Goal: Task Accomplishment & Management: Manage account settings

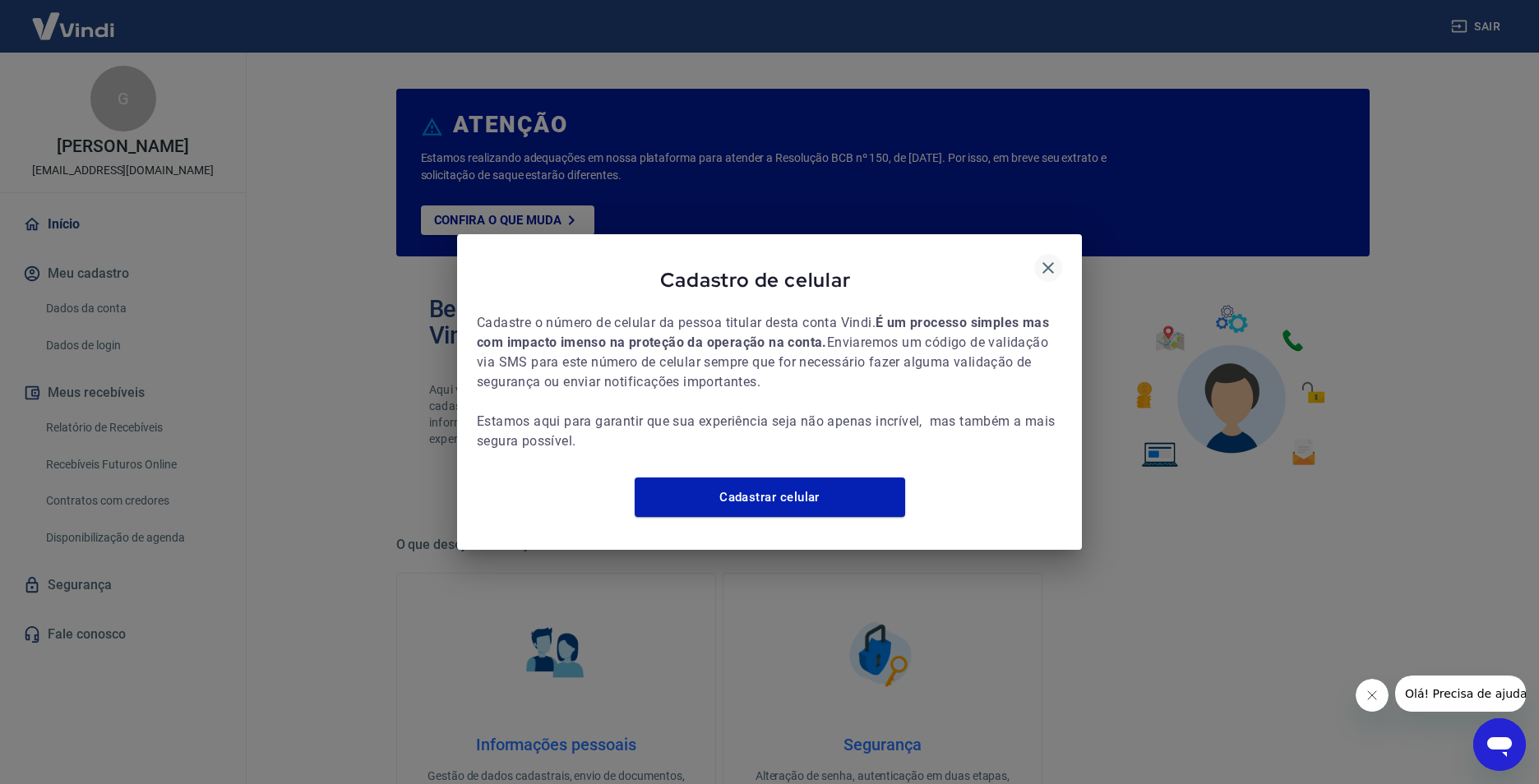
click at [1047, 262] on icon "button" at bounding box center [1048, 268] width 12 height 12
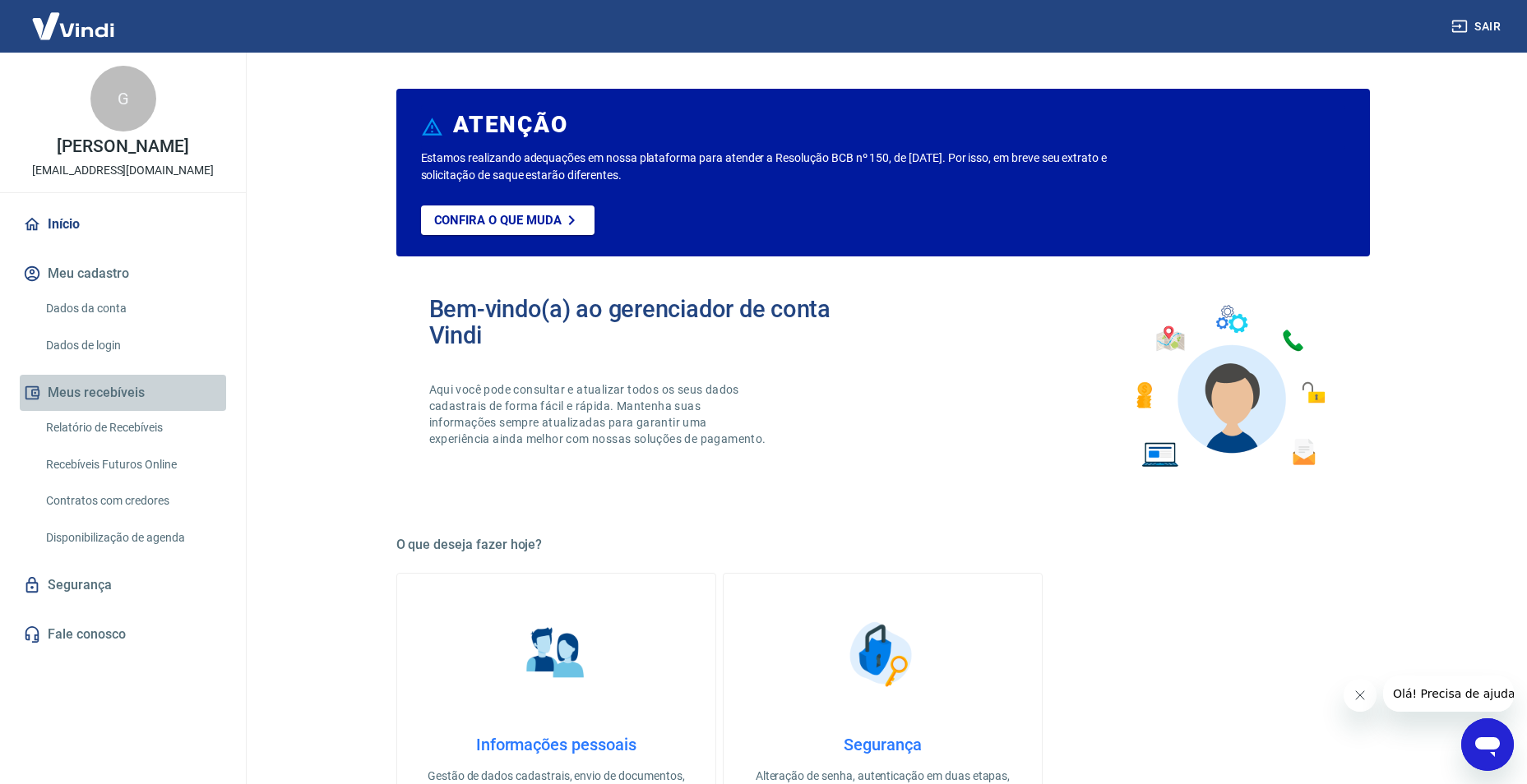
click at [116, 385] on button "Meus recebíveis" at bounding box center [122, 392] width 206 height 37
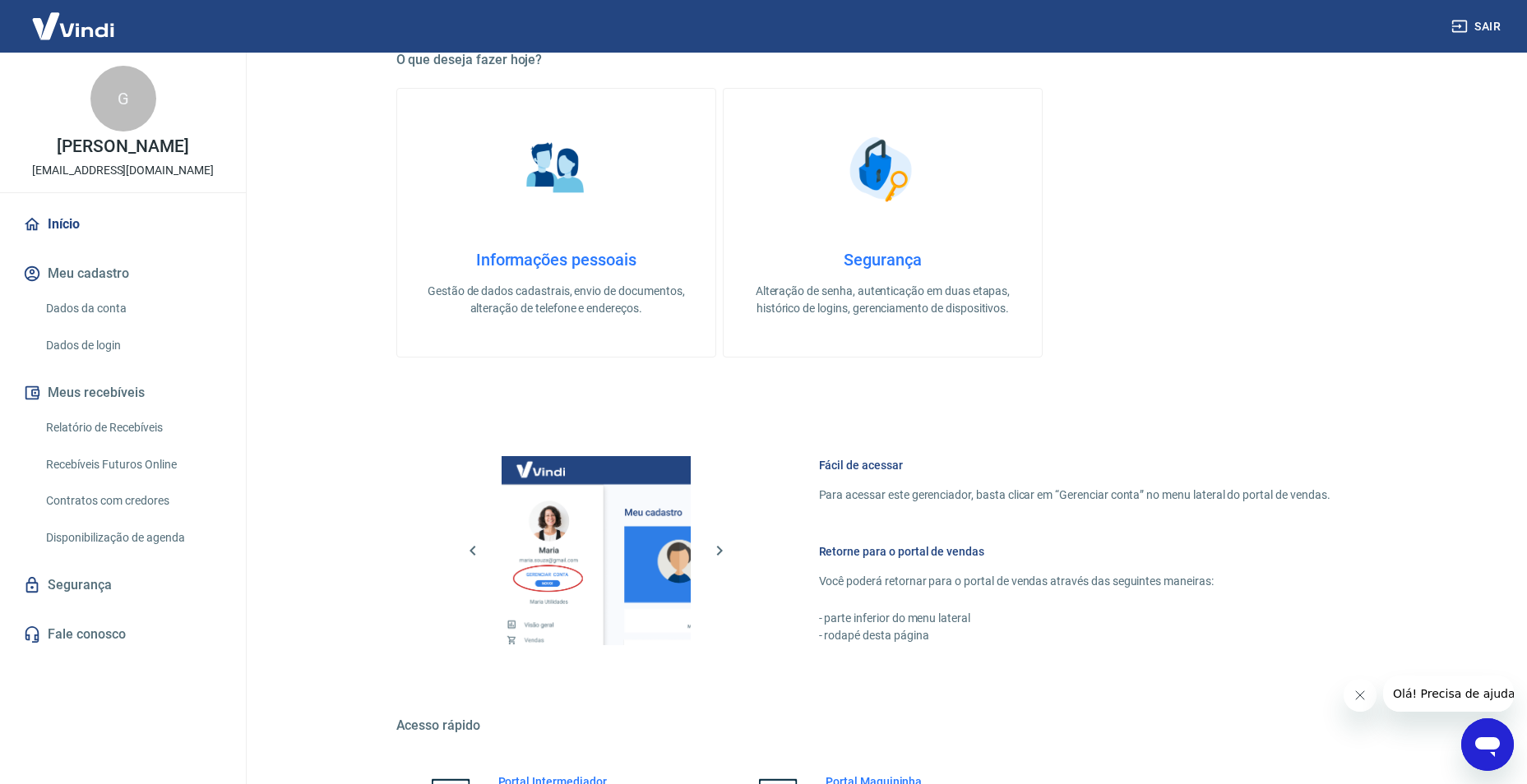
scroll to position [493, 0]
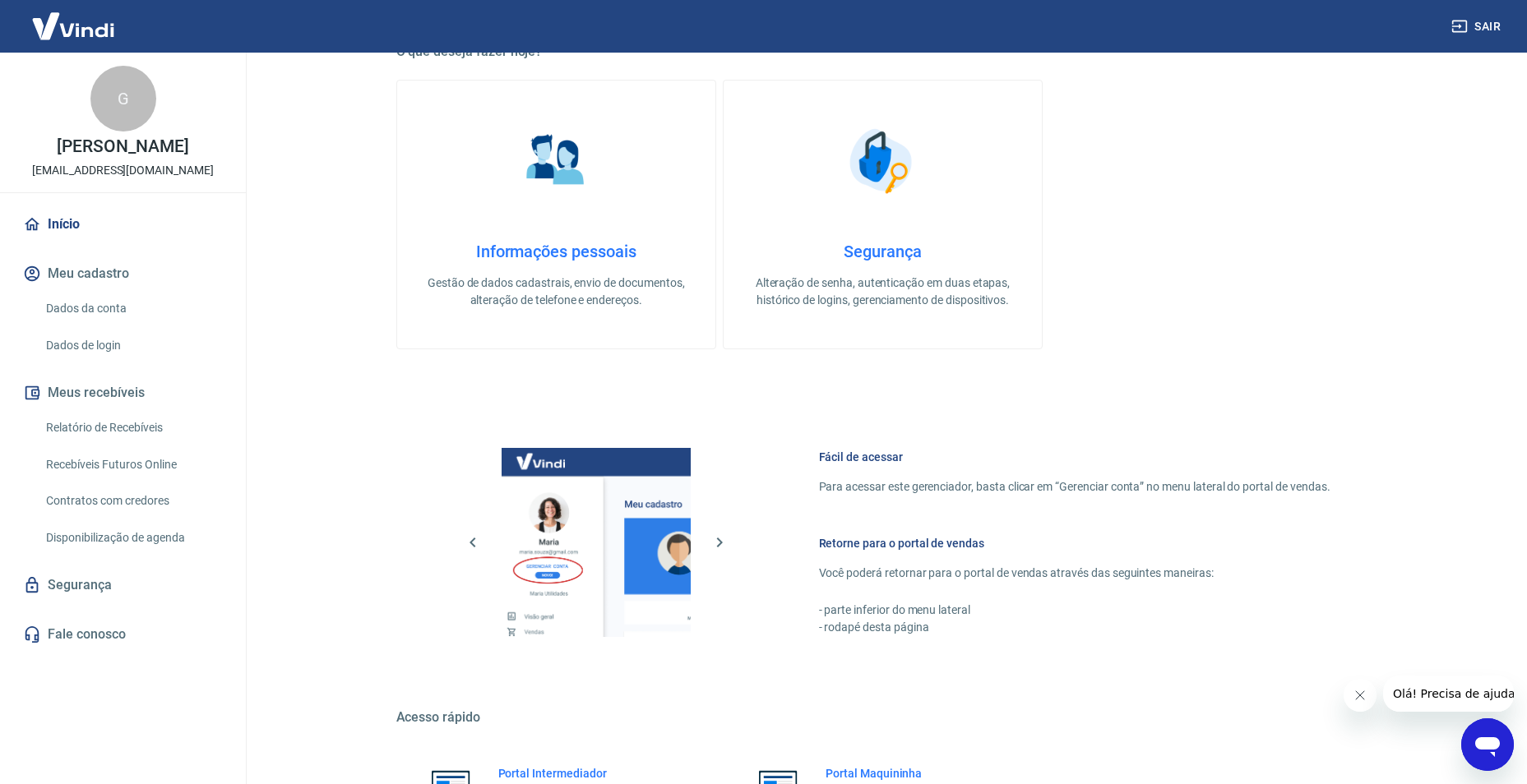
click at [129, 425] on link "Relatório de Recebíveis" at bounding box center [132, 428] width 187 height 34
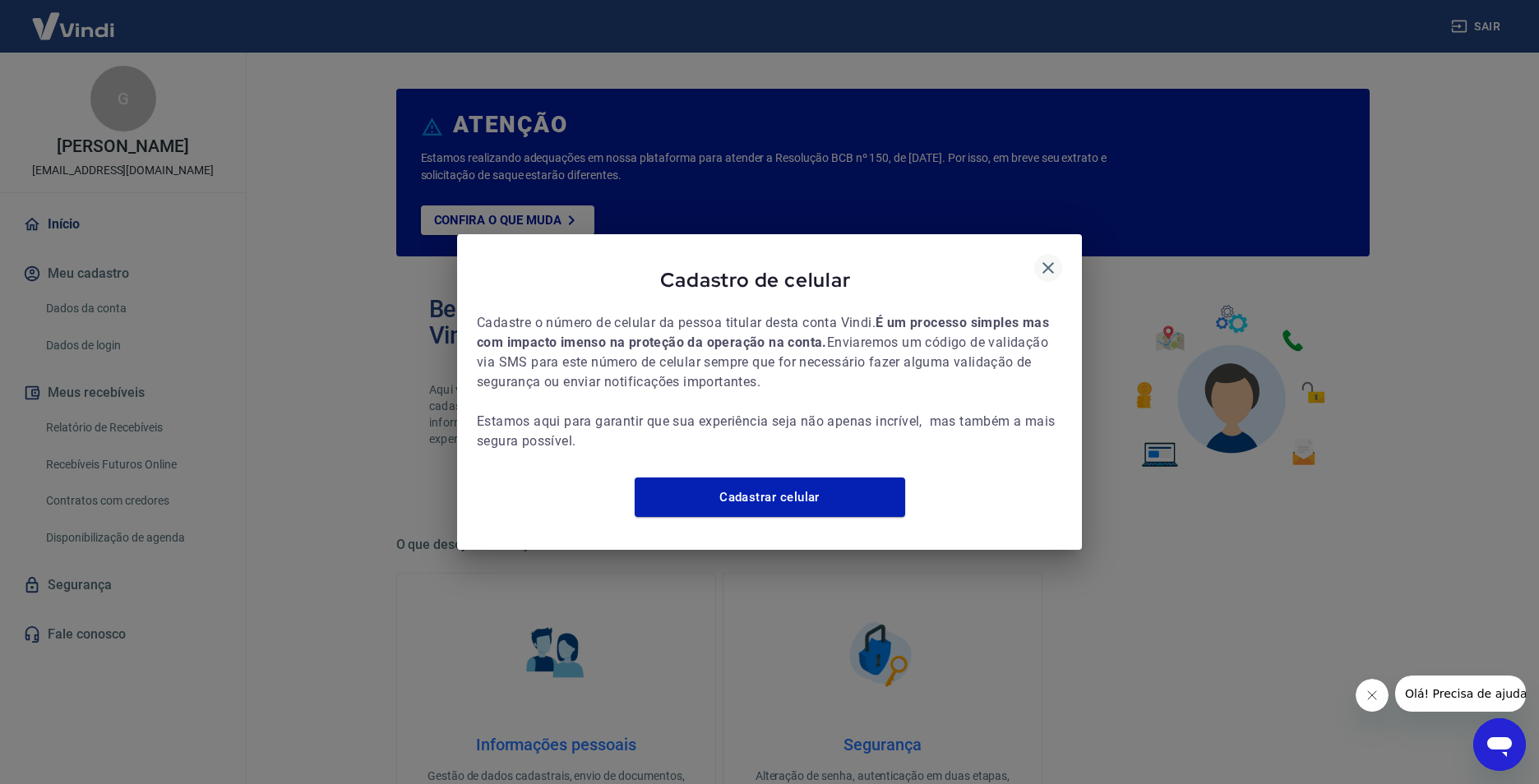
click at [1051, 262] on icon "button" at bounding box center [1048, 268] width 12 height 12
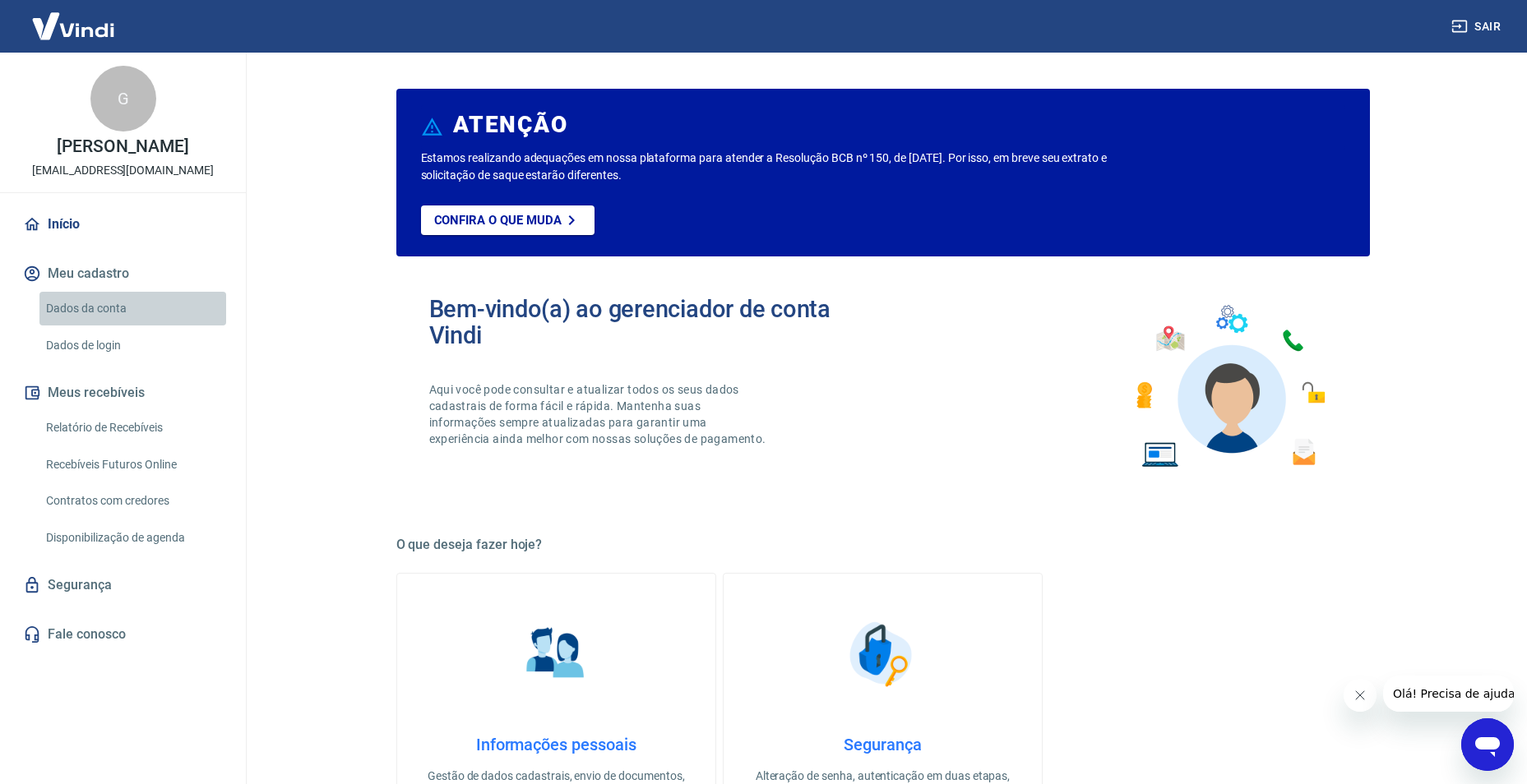
click at [87, 309] on link "Dados da conta" at bounding box center [132, 309] width 187 height 34
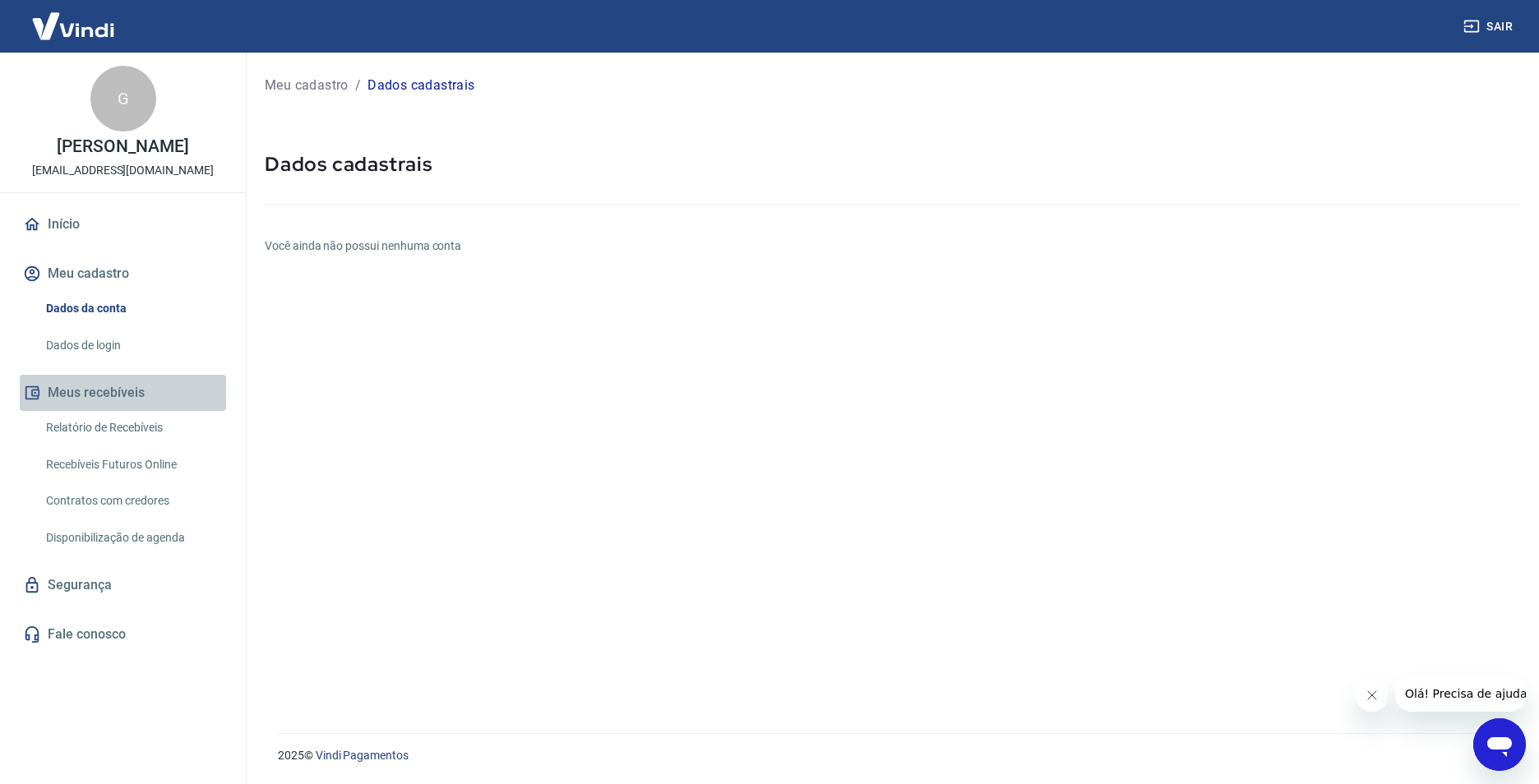
click at [89, 392] on button "Meus recebíveis" at bounding box center [122, 392] width 206 height 37
click at [113, 430] on link "Relatório de Recebíveis" at bounding box center [132, 428] width 186 height 34
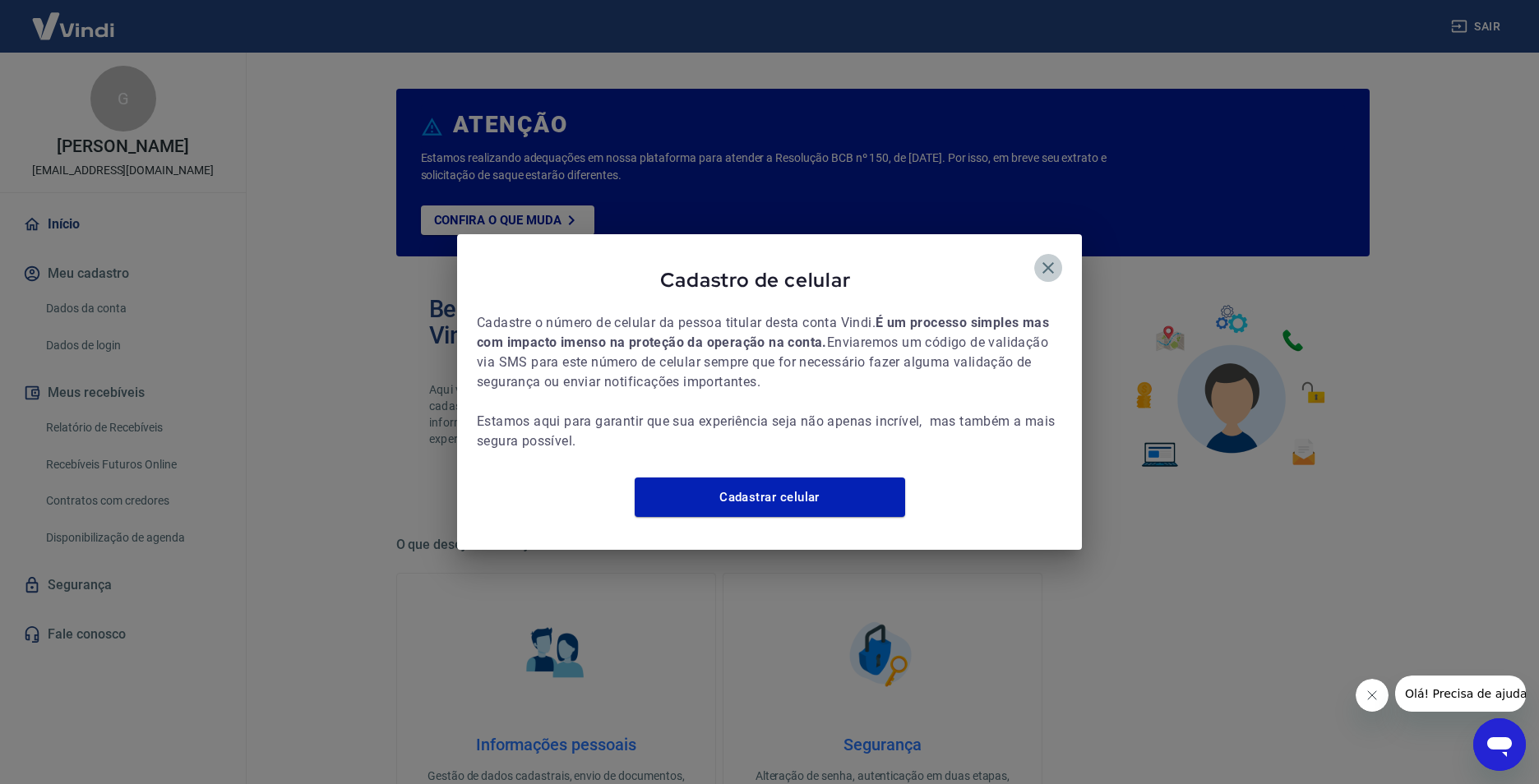
click at [1050, 258] on icon "button" at bounding box center [1048, 268] width 20 height 20
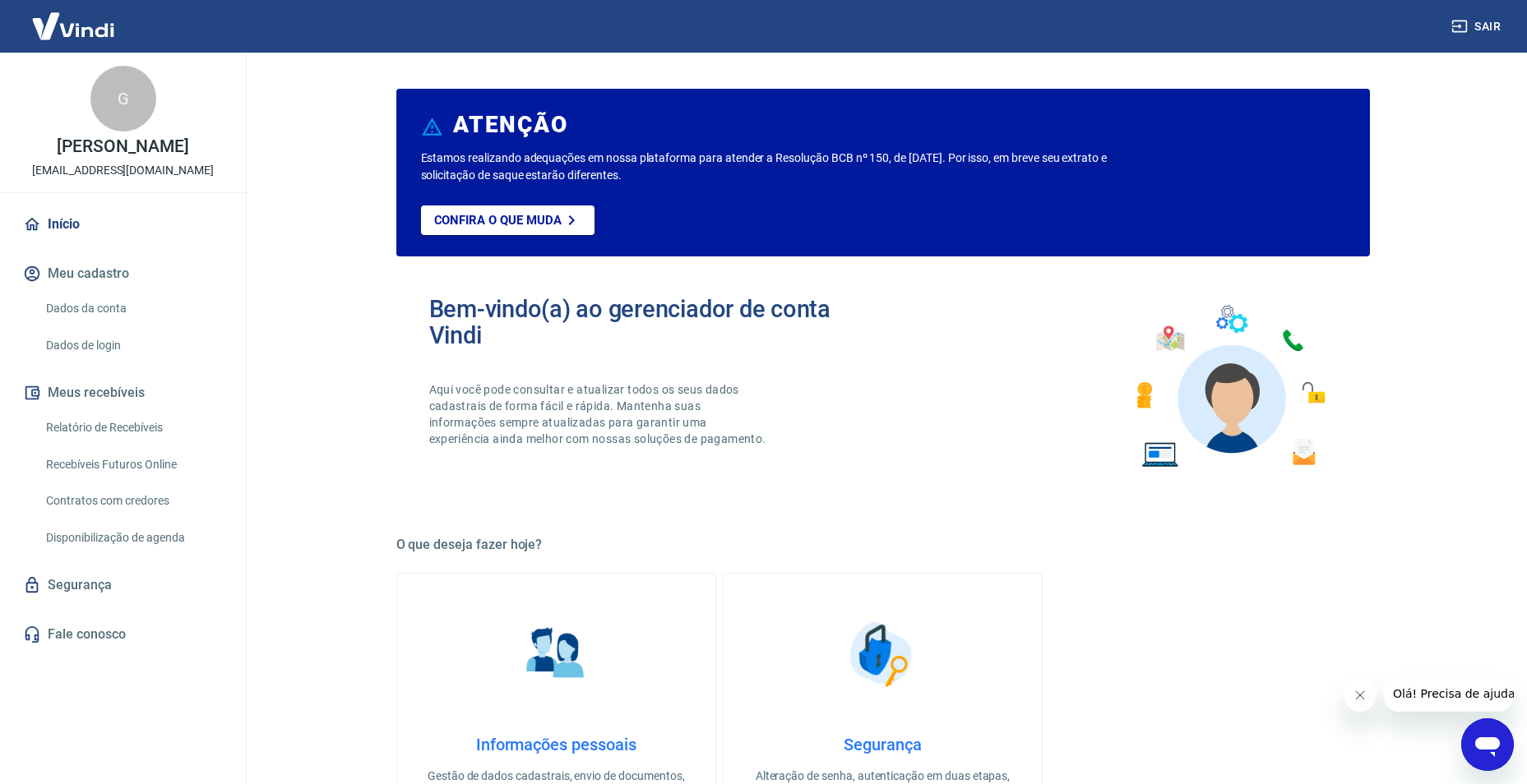
click at [92, 426] on link "Relatório de Recebíveis" at bounding box center [132, 428] width 187 height 34
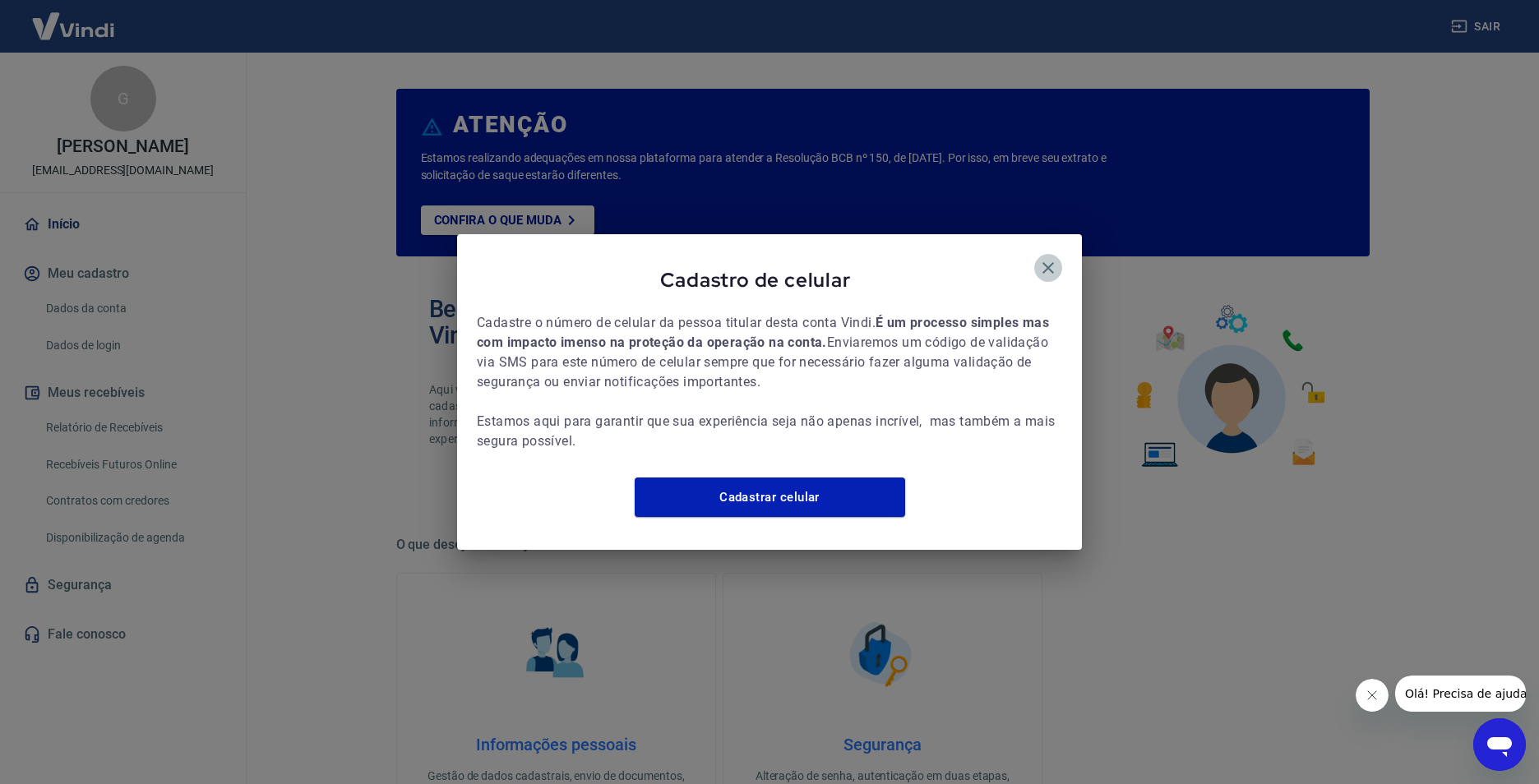
click at [1052, 262] on icon "button" at bounding box center [1048, 268] width 12 height 12
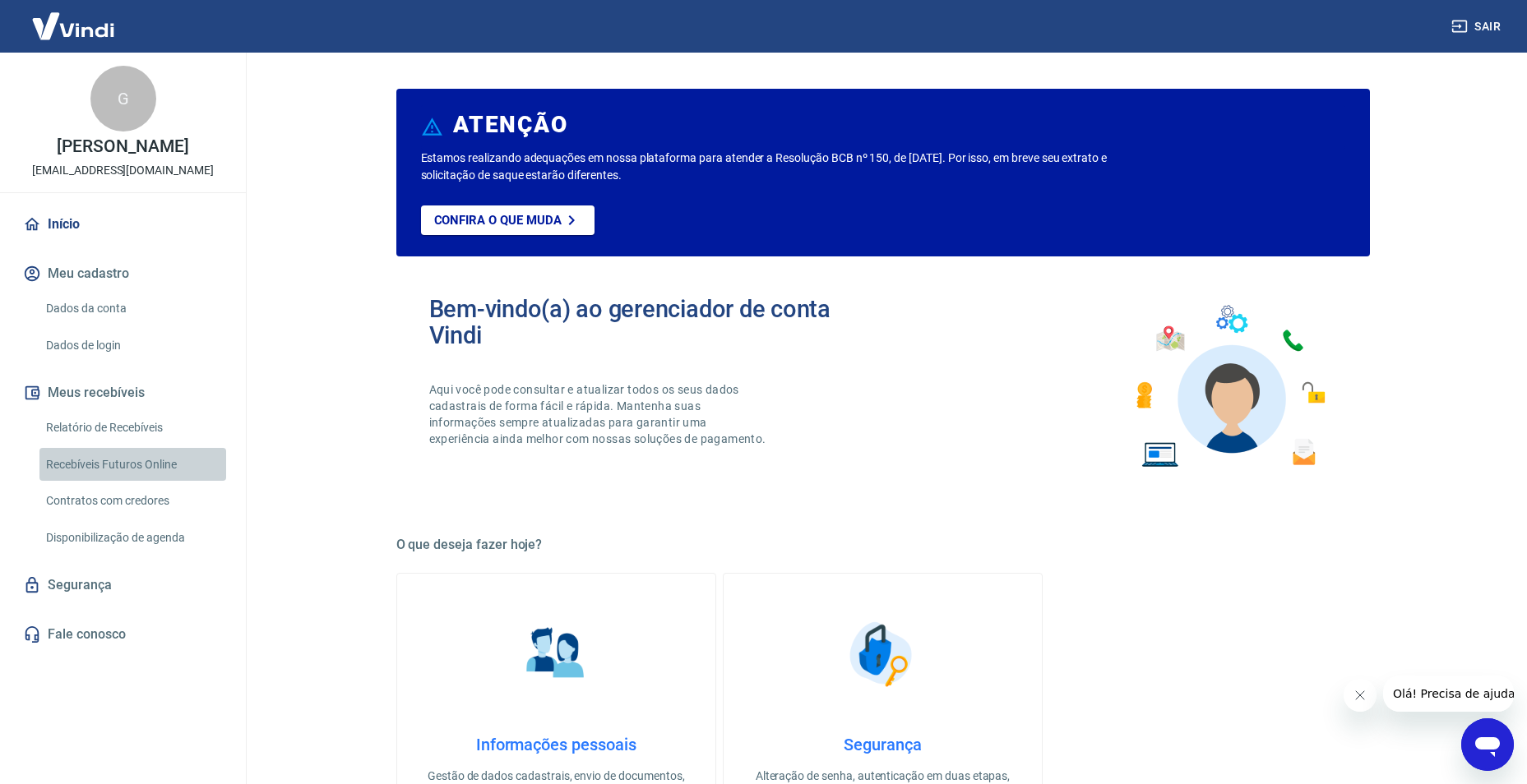
click at [118, 462] on link "Recebíveis Futuros Online" at bounding box center [132, 465] width 187 height 34
click at [111, 309] on link "Dados da conta" at bounding box center [132, 309] width 187 height 34
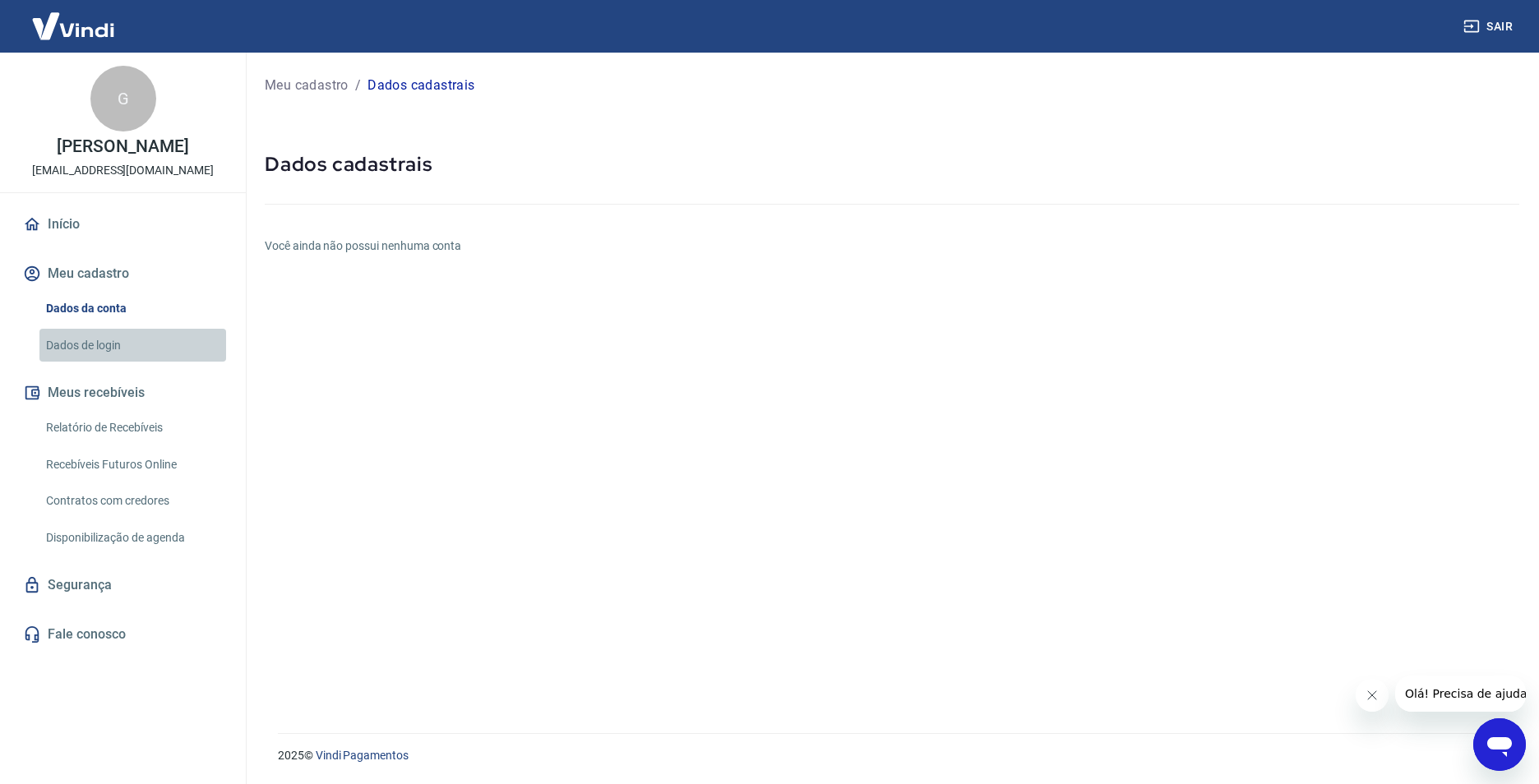
click at [89, 346] on link "Dados de login" at bounding box center [132, 346] width 186 height 34
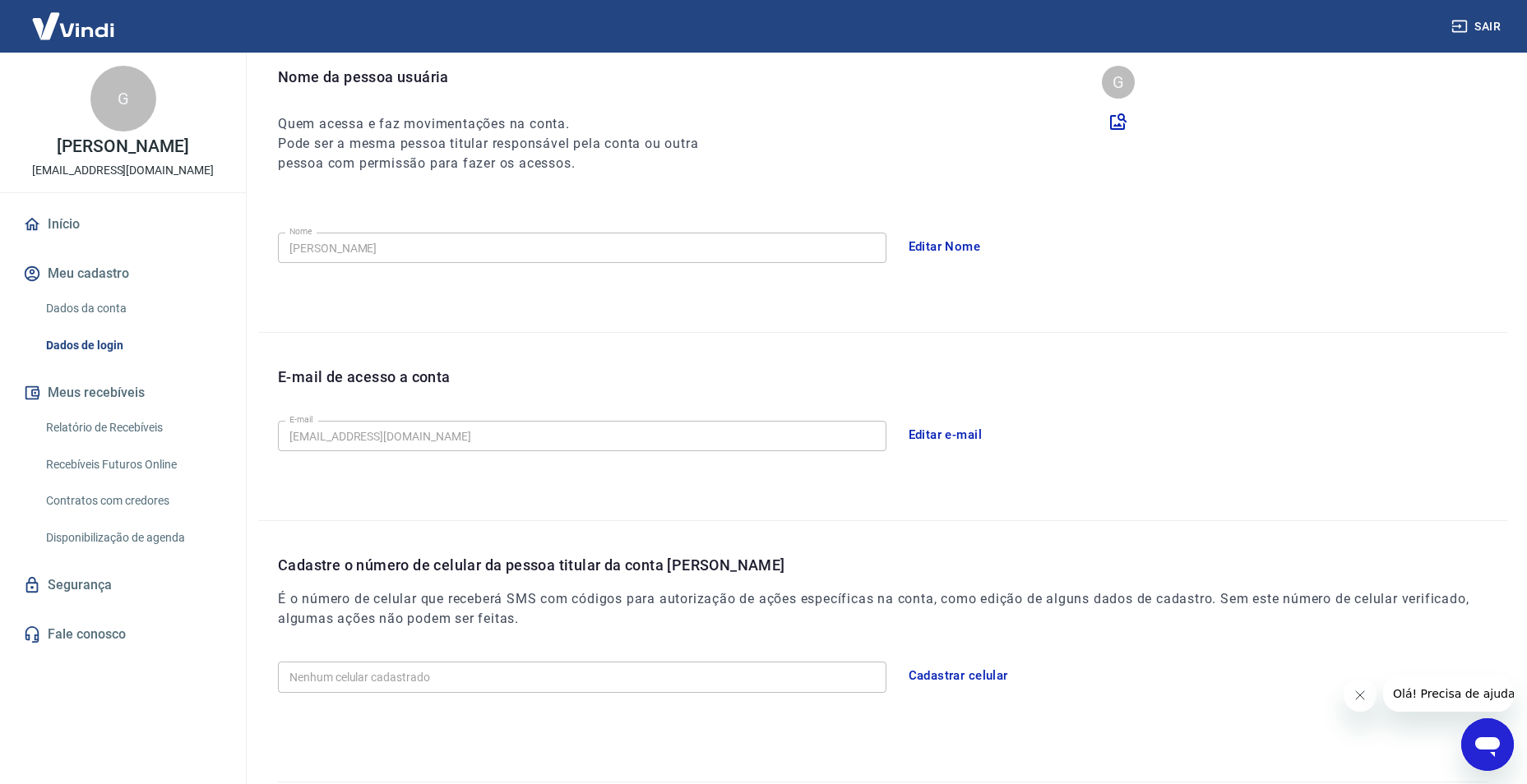
scroll to position [213, 0]
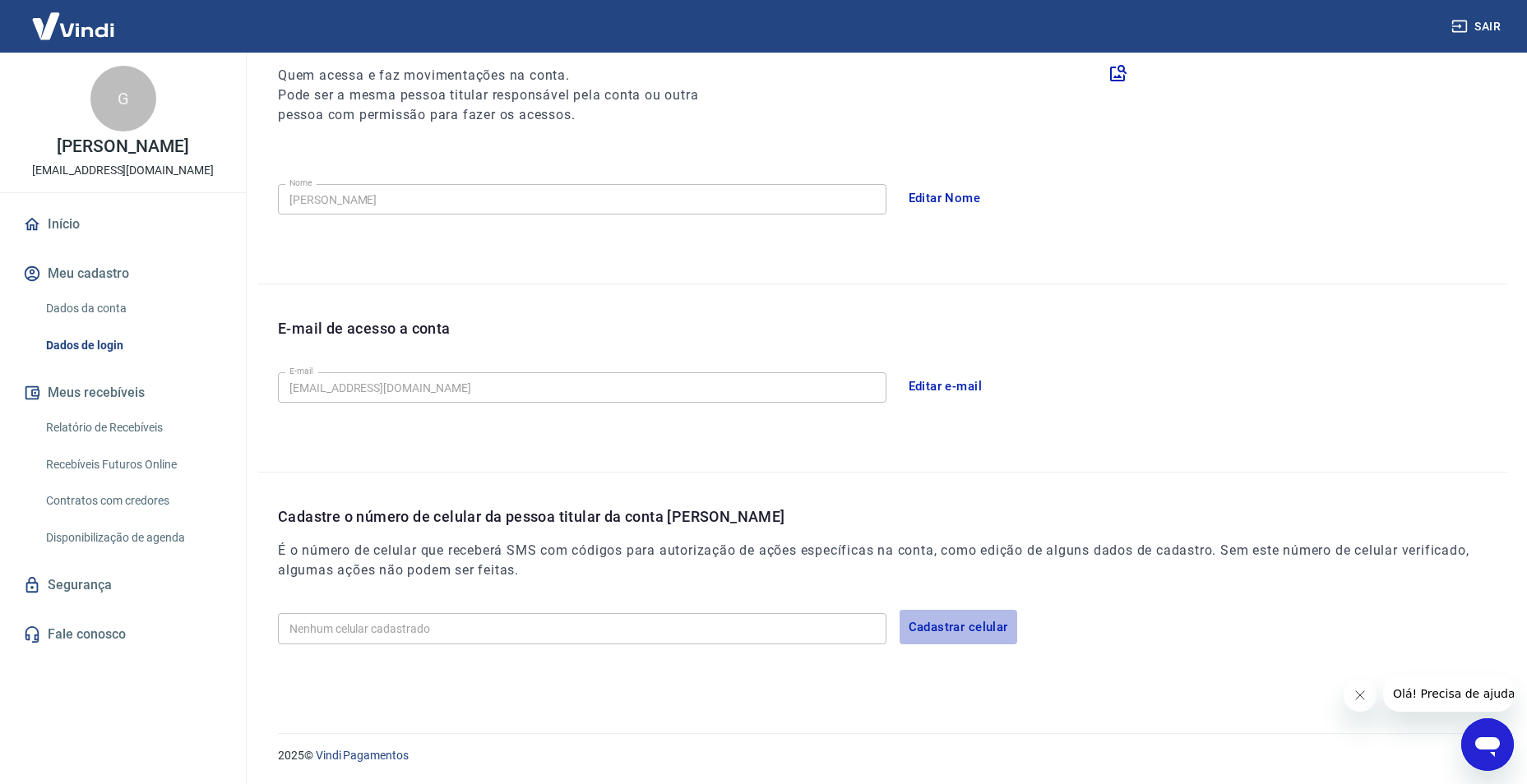
click at [948, 631] on button "Cadastrar celular" at bounding box center [959, 627] width 118 height 35
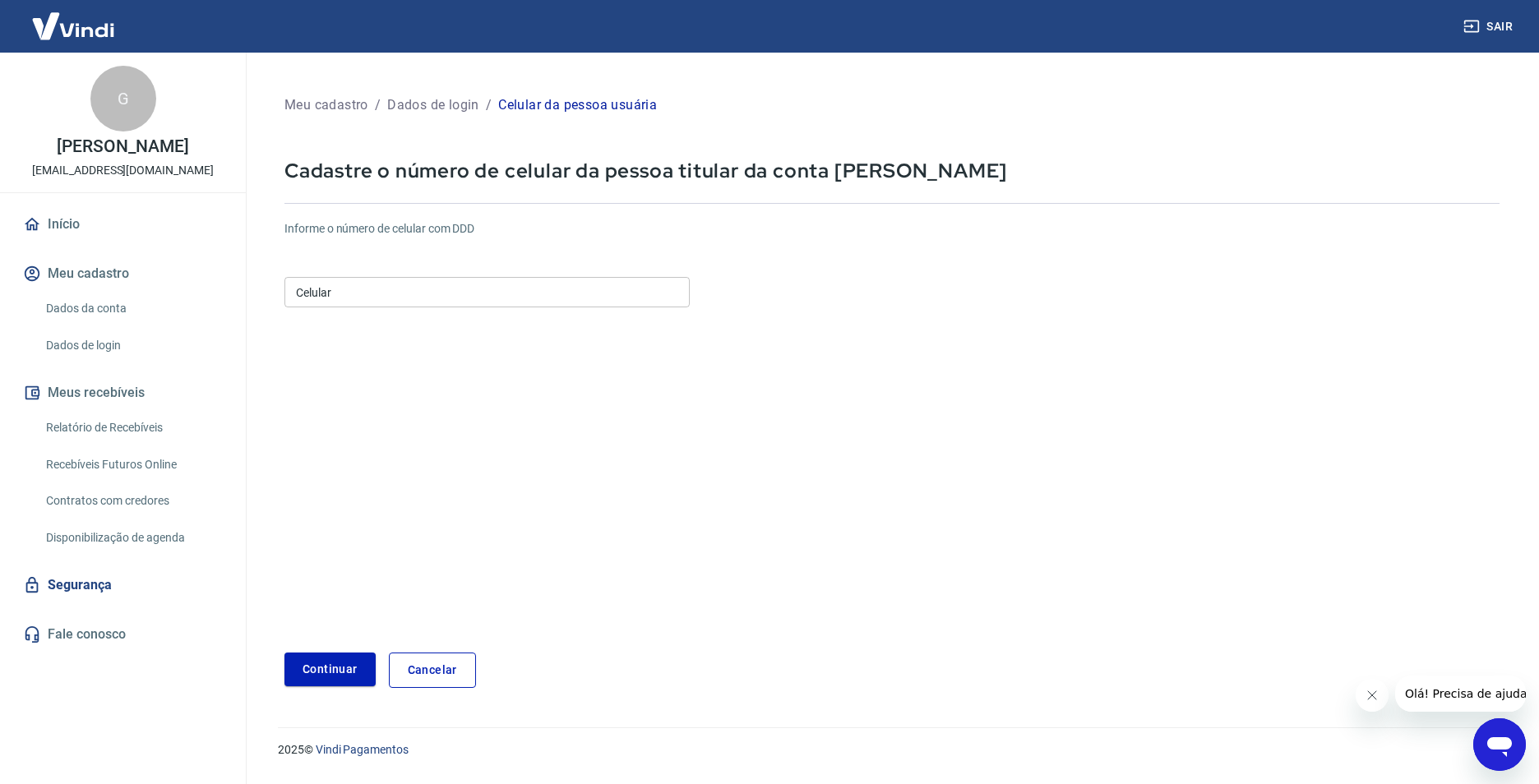
click at [347, 303] on input "Celular" at bounding box center [487, 293] width 405 height 30
type input "[PHONE_NUMBER]"
click at [350, 664] on button "Continuar" at bounding box center [330, 670] width 91 height 34
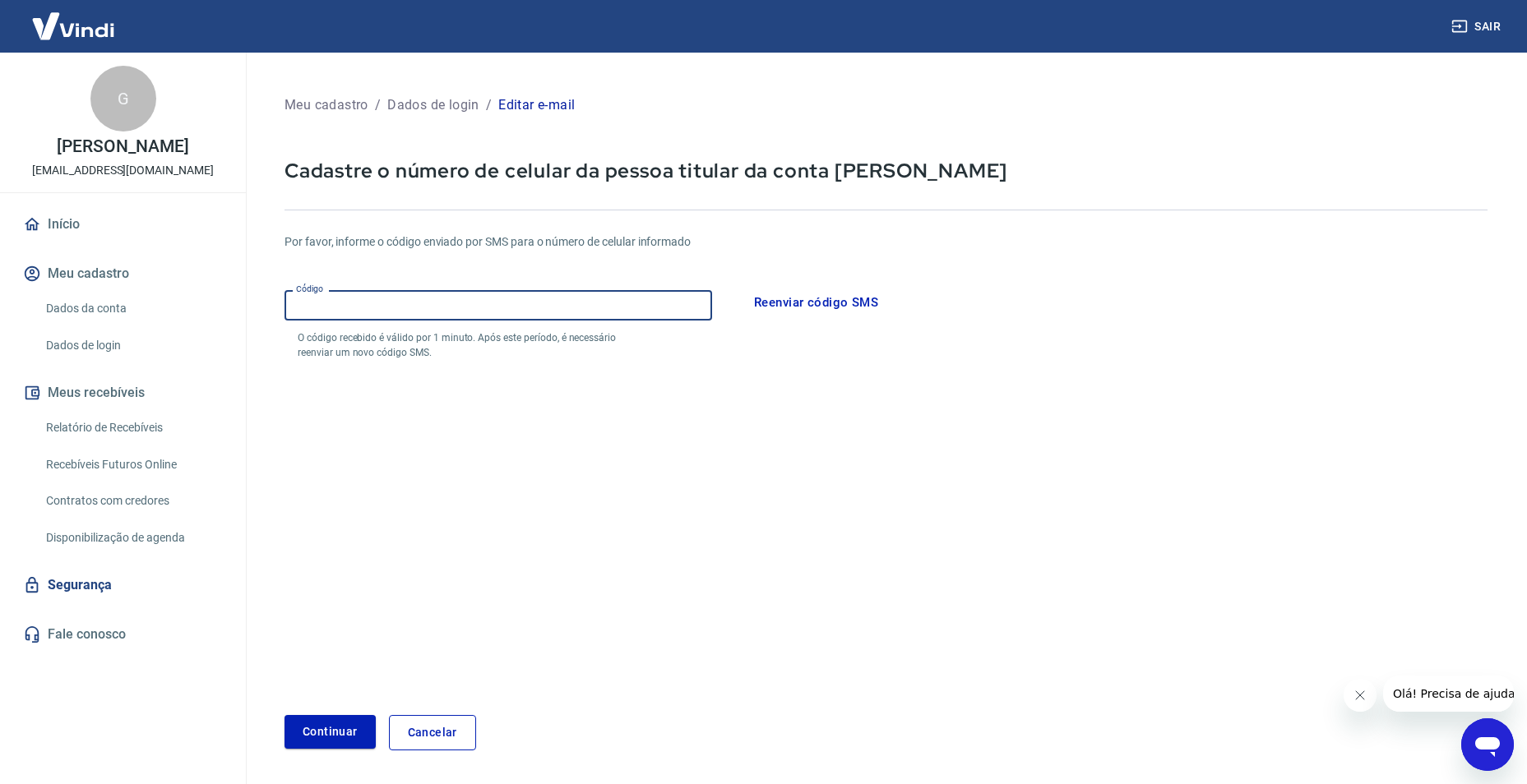
click at [553, 301] on input "Código" at bounding box center [498, 305] width 427 height 30
type input "499219"
click at [324, 726] on button "Continuar" at bounding box center [330, 732] width 91 height 34
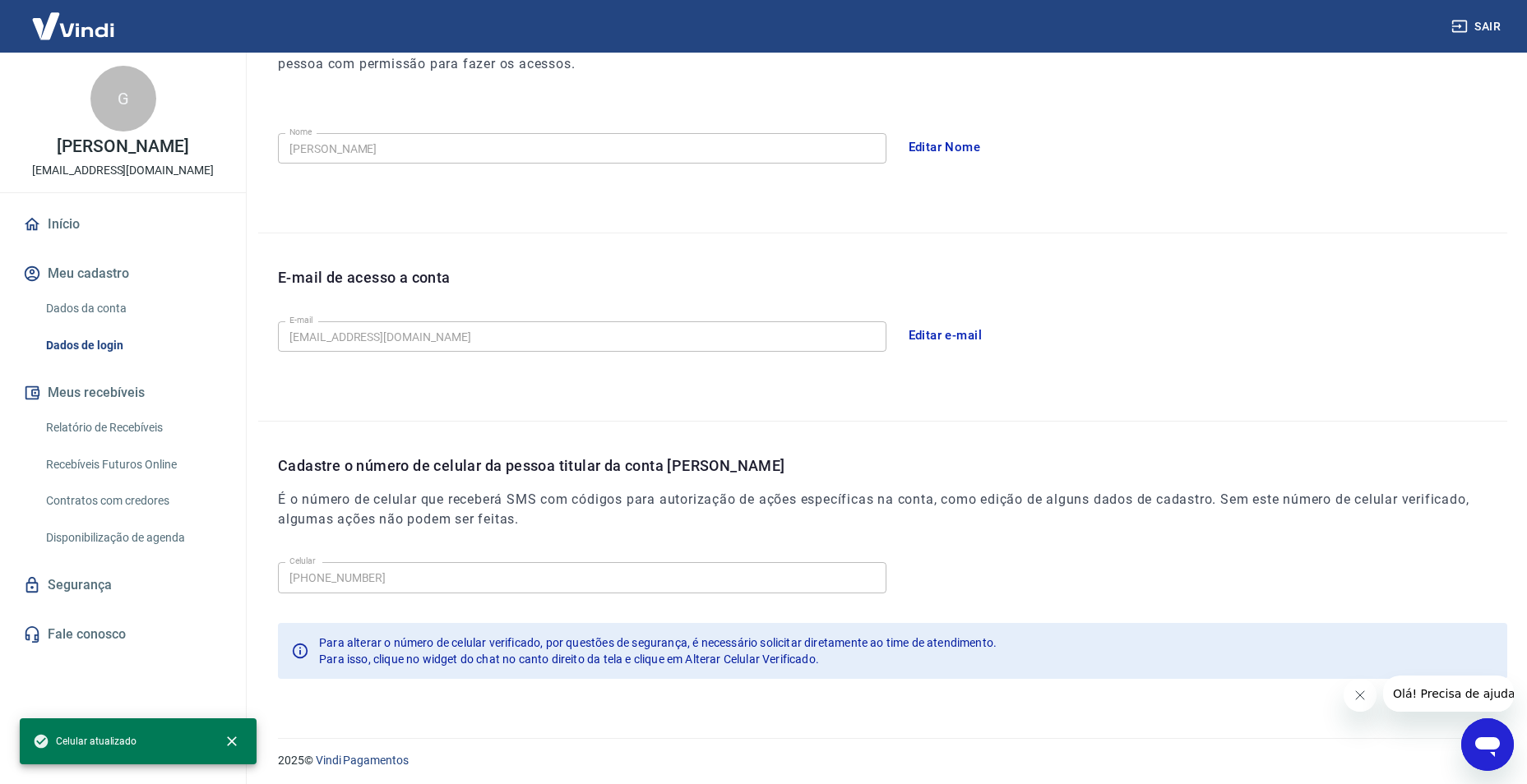
scroll to position [268, 0]
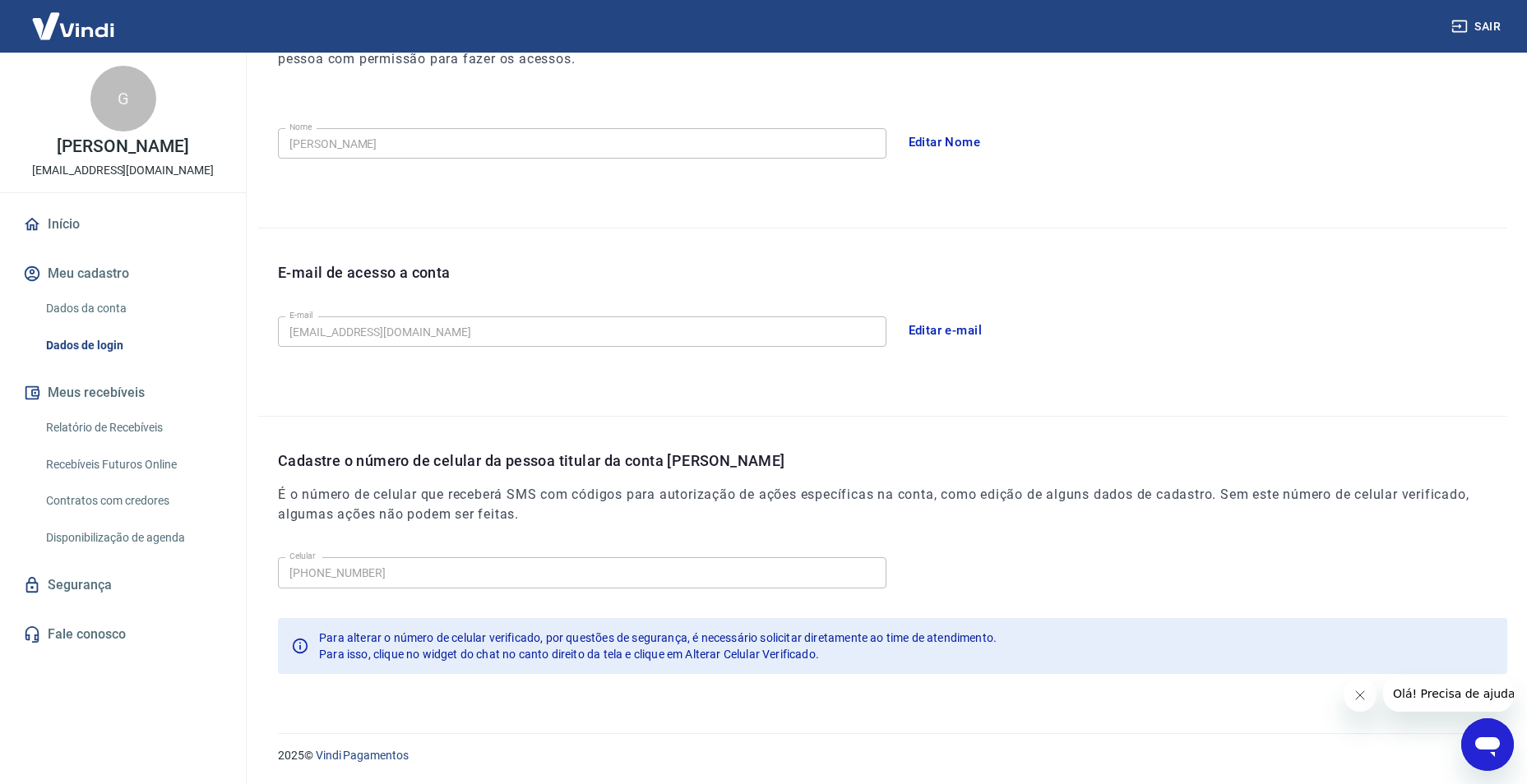
click at [135, 428] on link "Relatório de Recebíveis" at bounding box center [132, 428] width 187 height 34
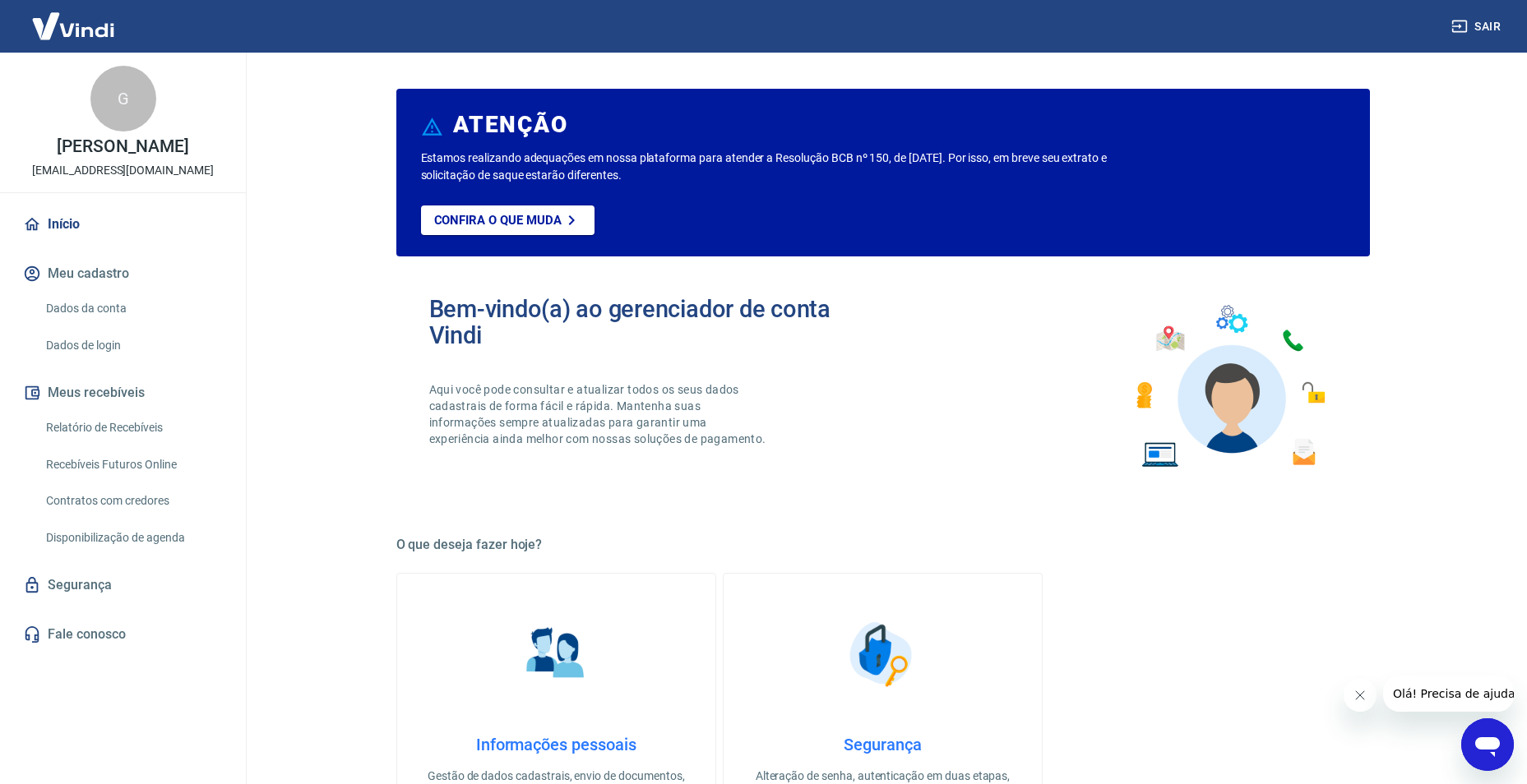
click at [142, 458] on link "Recebíveis Futuros Online" at bounding box center [132, 465] width 187 height 34
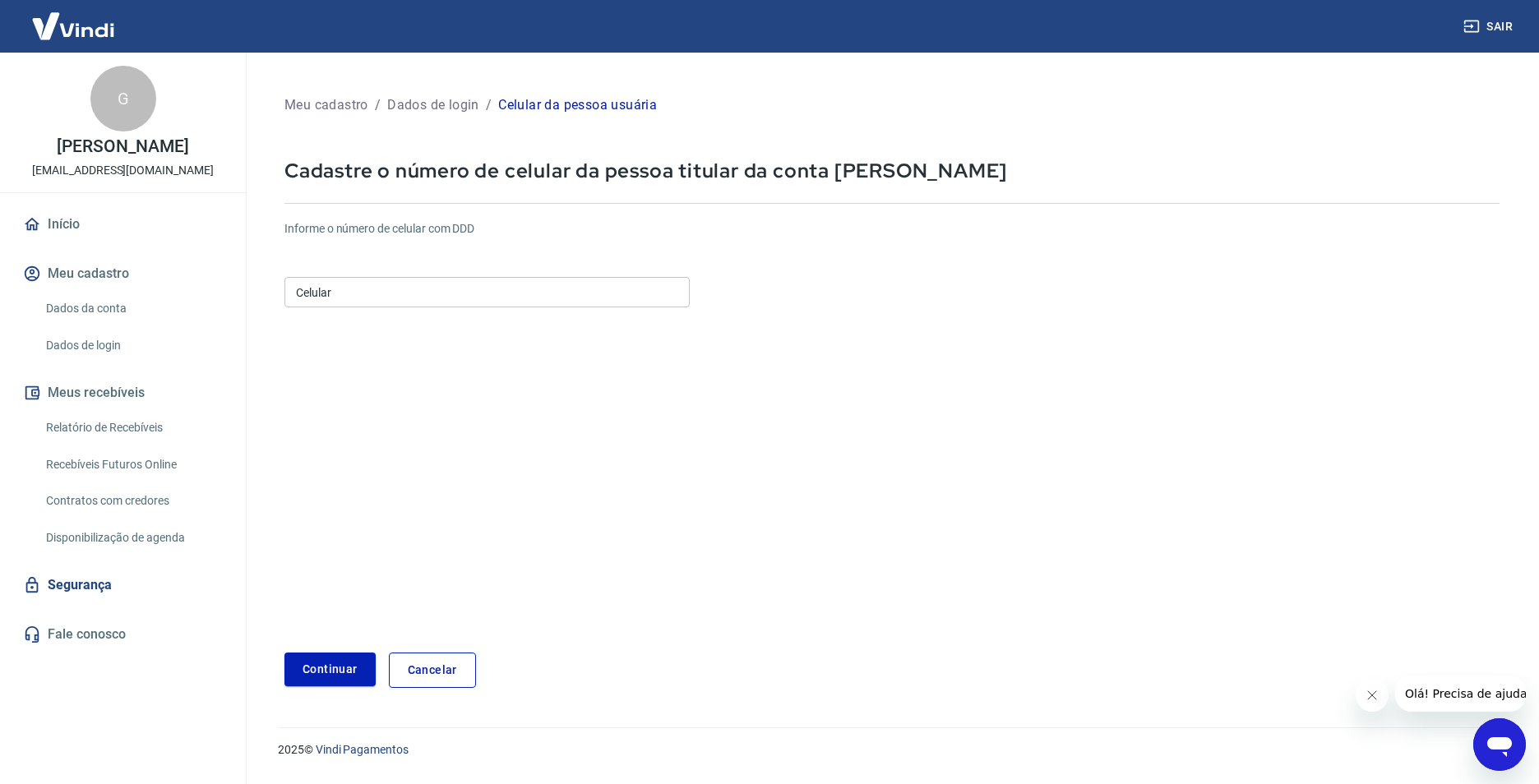
click at [476, 287] on input "Celular" at bounding box center [487, 293] width 405 height 30
type input "[PHONE_NUMBER]"
click at [337, 668] on button "Continuar" at bounding box center [330, 670] width 91 height 34
